Goal: Task Accomplishment & Management: Manage account settings

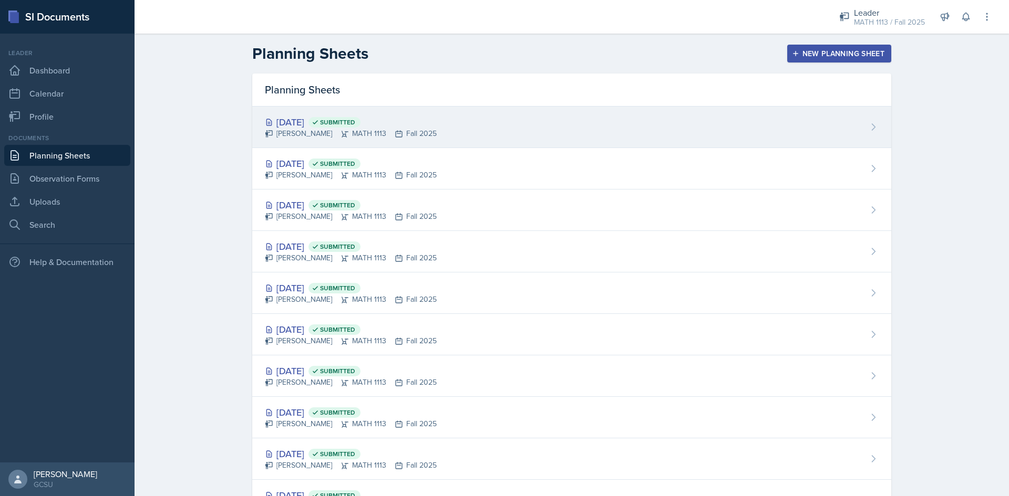
click at [442, 114] on div "[DATE] Submitted [PERSON_NAME] MATH 1113 Fall 2025" at bounding box center [571, 128] width 639 height 42
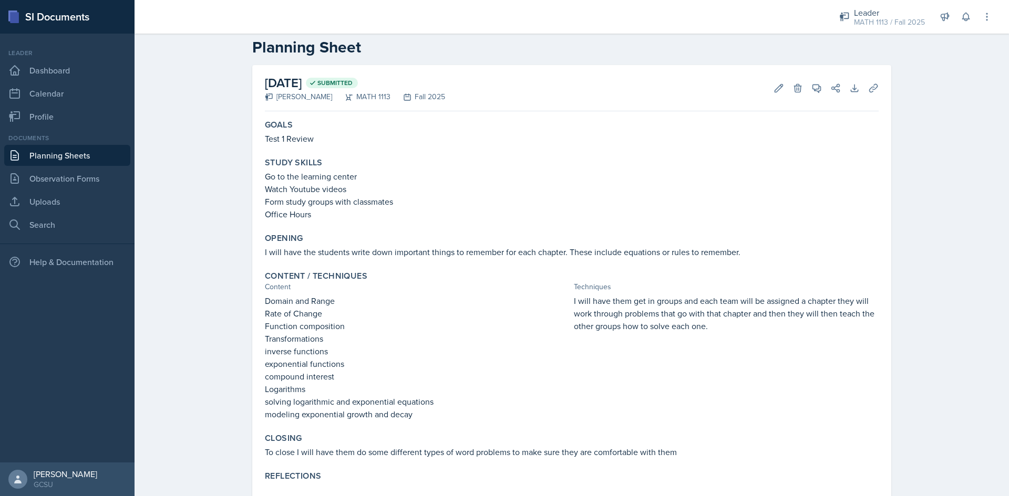
scroll to position [47, 0]
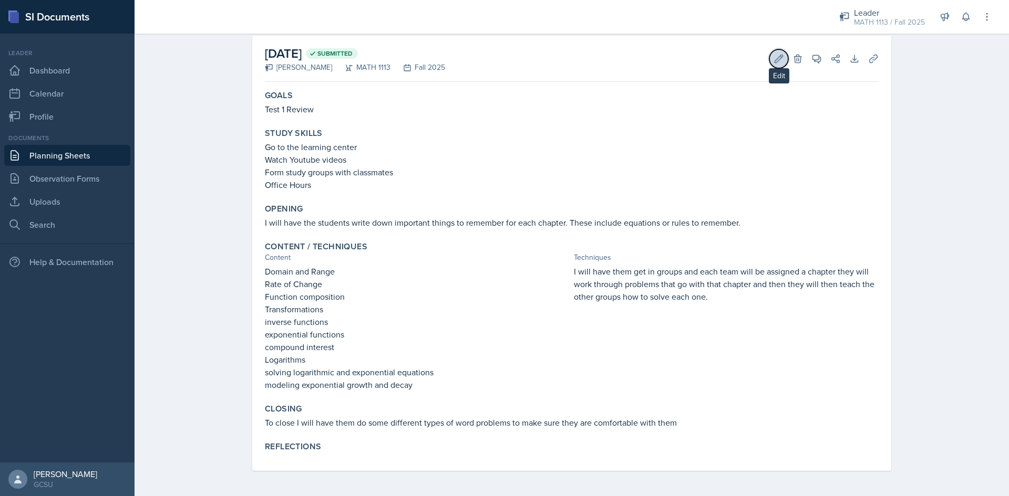
click at [775, 59] on icon at bounding box center [779, 59] width 8 height 8
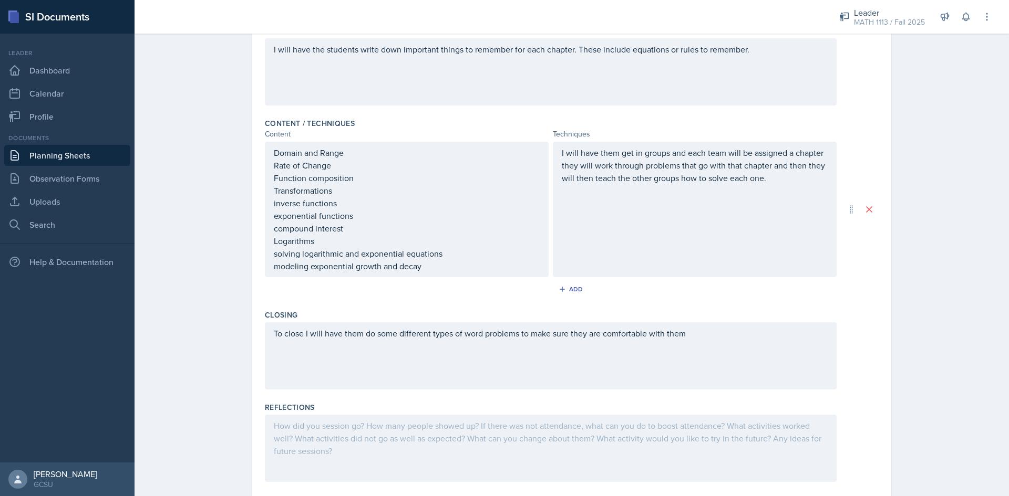
scroll to position [285, 0]
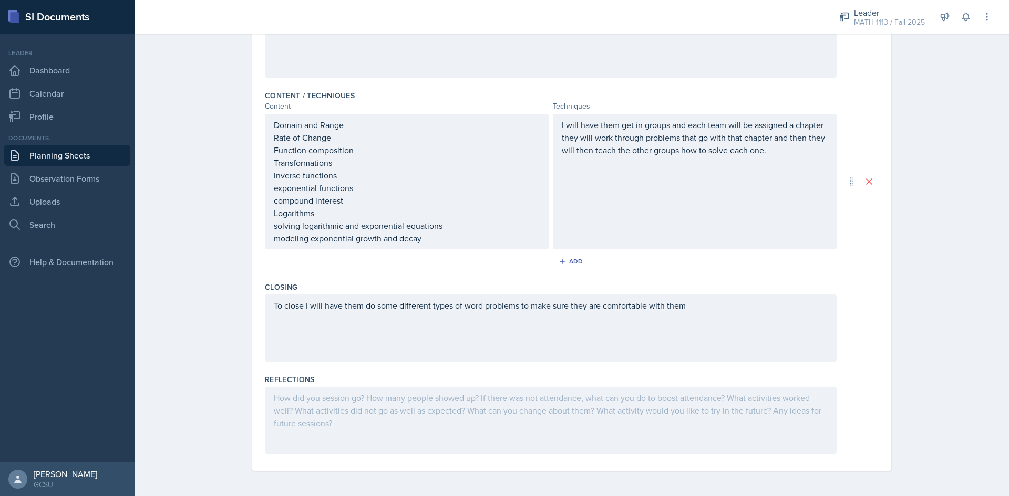
click at [390, 420] on div at bounding box center [551, 420] width 572 height 67
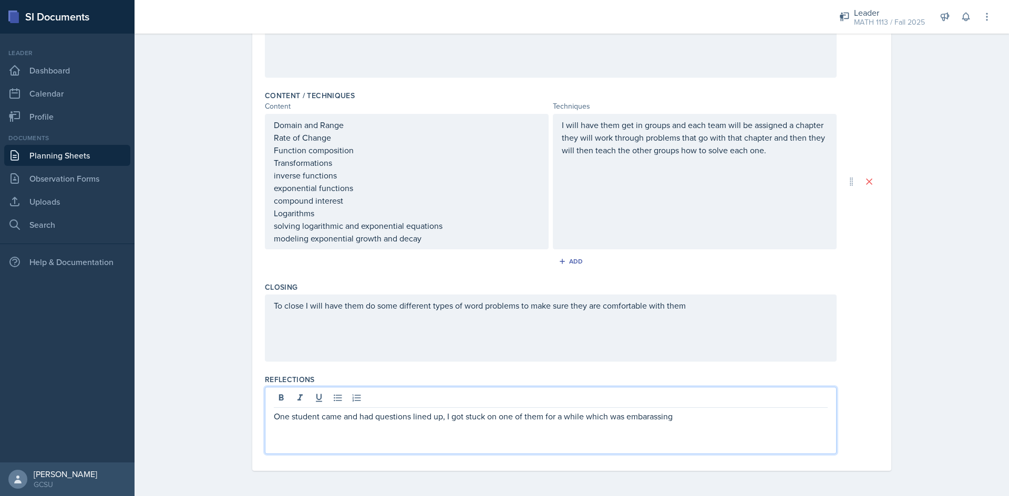
click at [643, 422] on p "One student came and had questions lined up, I got stuck on one of them for a w…" at bounding box center [551, 416] width 554 height 13
click at [337, 425] on p "One student came and had questions lined up, I got stuck on one of them for a w…" at bounding box center [551, 422] width 554 height 25
click at [569, 438] on div "One student came and had questions lined up, I got stuck on one of them for a w…" at bounding box center [551, 420] width 572 height 67
click at [564, 432] on p "One student came and had questions lined up, I got stuck on one of them for a w…" at bounding box center [551, 422] width 554 height 25
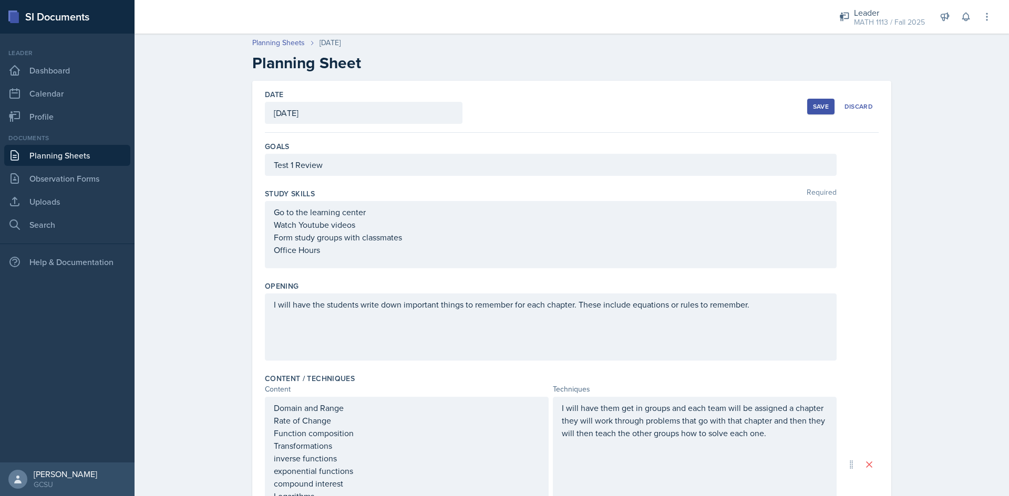
scroll to position [0, 0]
click at [813, 108] on div "Save" at bounding box center [821, 108] width 16 height 8
